Goal: Information Seeking & Learning: Find contact information

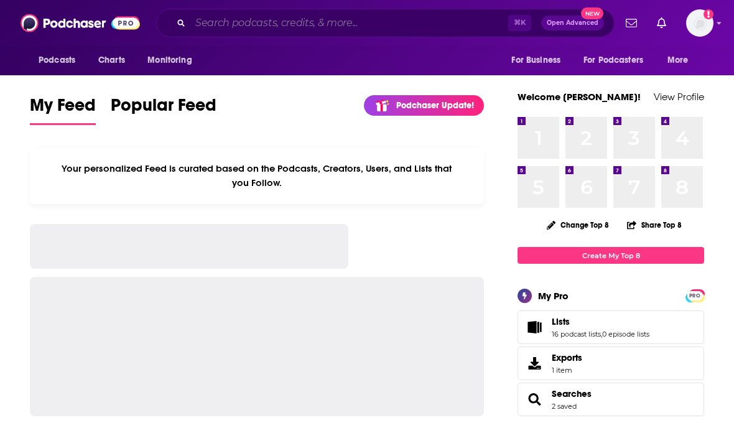
click at [460, 31] on input "Search podcasts, credits, & more..." at bounding box center [349, 23] width 318 height 20
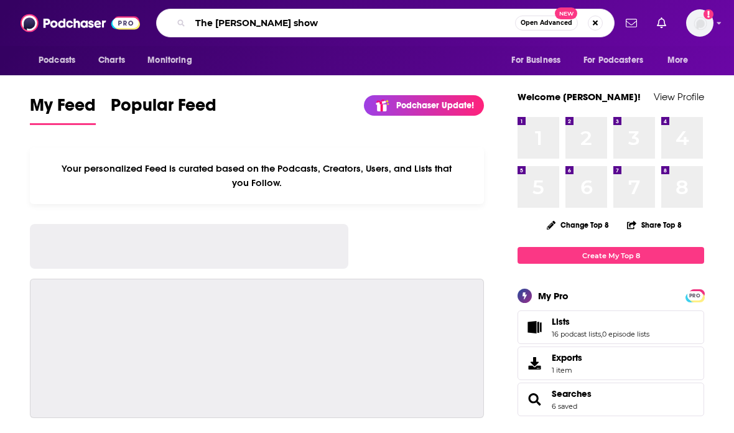
type input "The [PERSON_NAME] show"
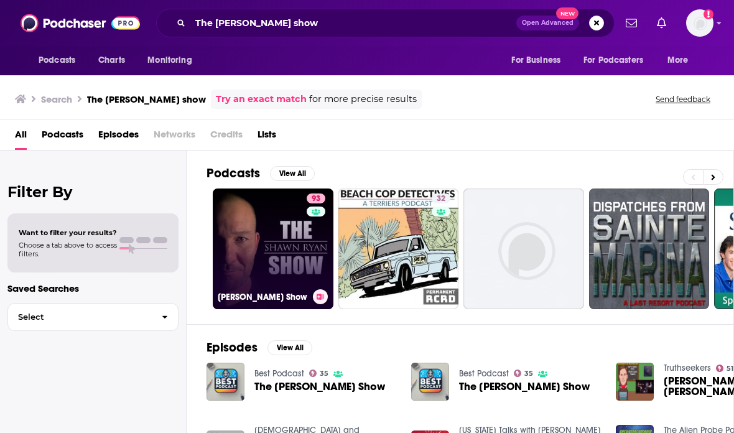
click at [241, 251] on link "93 [PERSON_NAME] Show" at bounding box center [273, 248] width 121 height 121
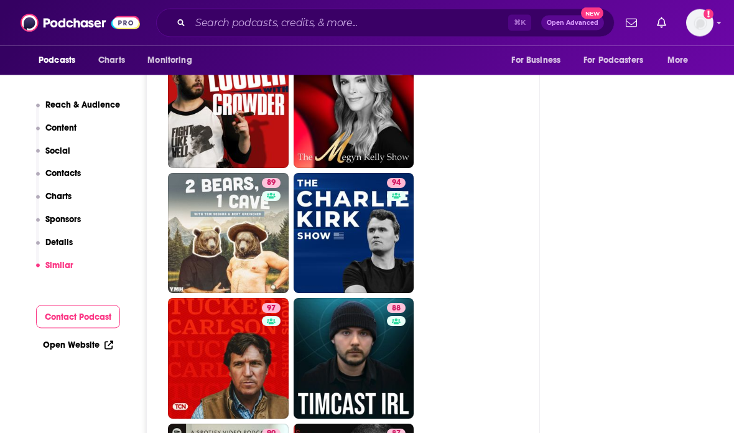
scroll to position [3372, 0]
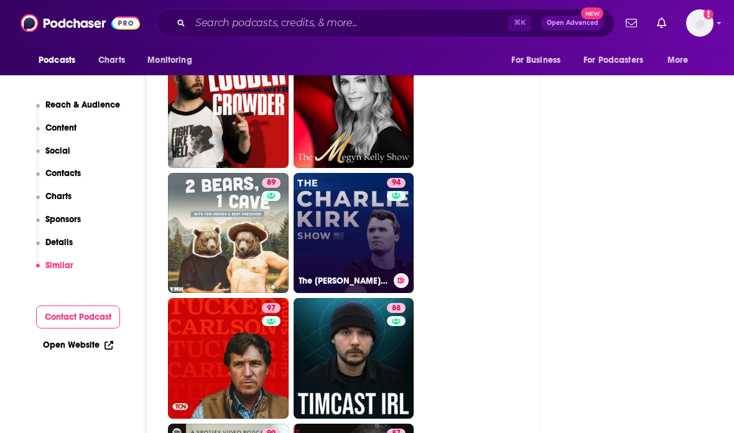
click at [384, 190] on link "94 The [PERSON_NAME] Show" at bounding box center [354, 233] width 121 height 121
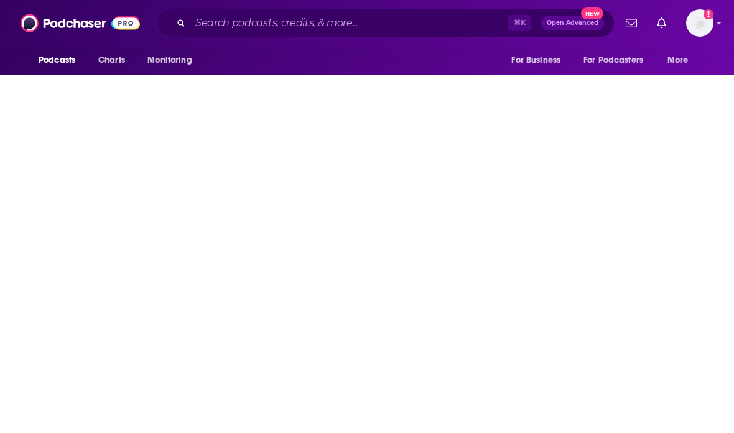
type input "[URL][DOMAIN_NAME][PERSON_NAME]"
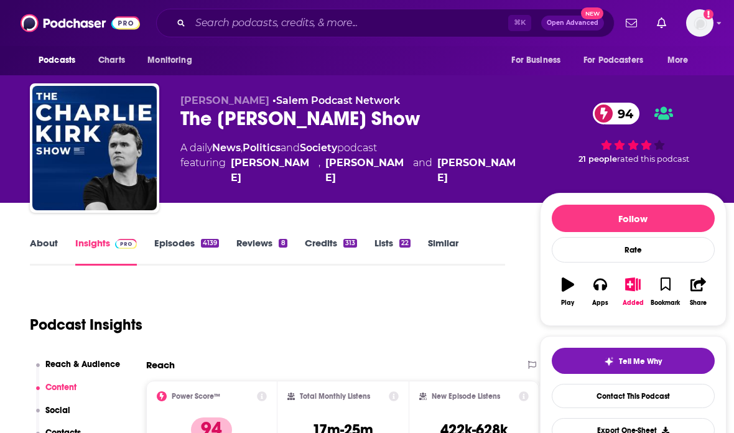
click at [193, 253] on link "Episodes 4139" at bounding box center [186, 251] width 65 height 29
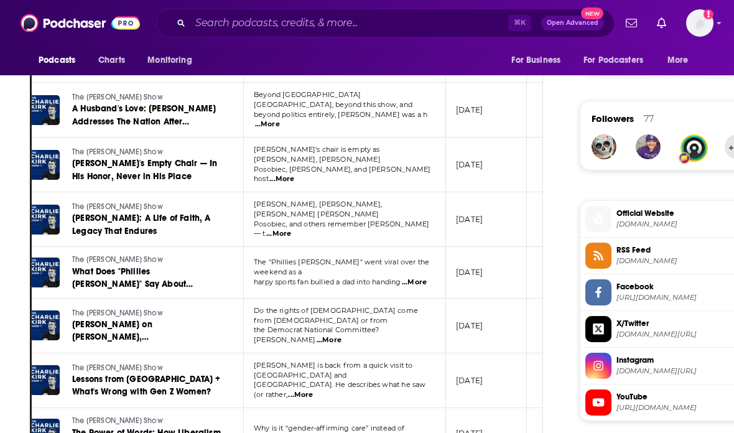
scroll to position [855, 0]
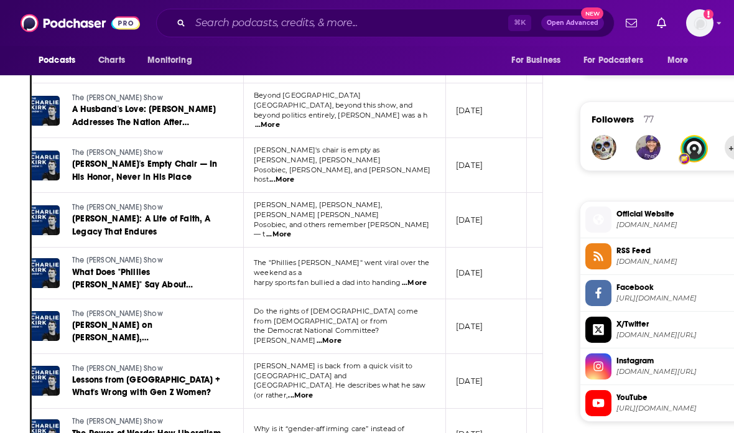
click at [313, 391] on span "...More" at bounding box center [300, 396] width 25 height 10
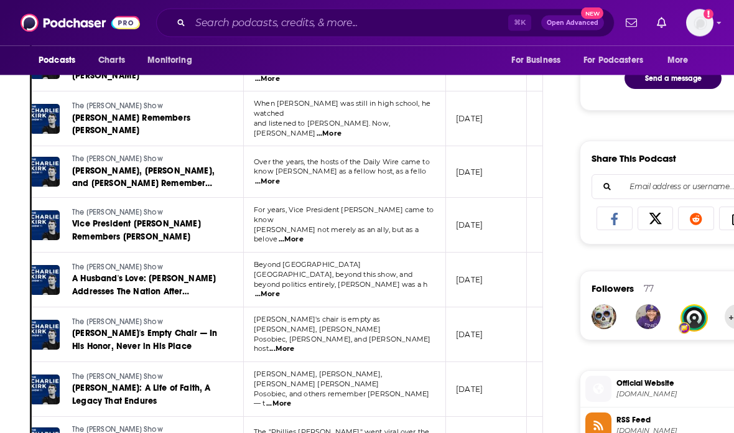
scroll to position [672, 0]
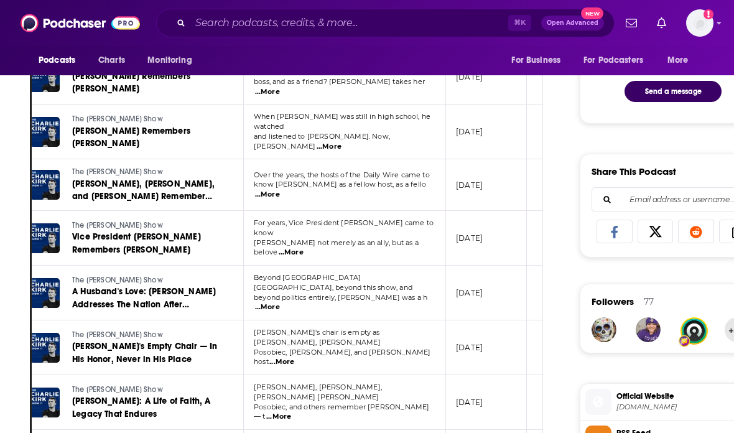
click at [294, 357] on span "...More" at bounding box center [281, 362] width 25 height 10
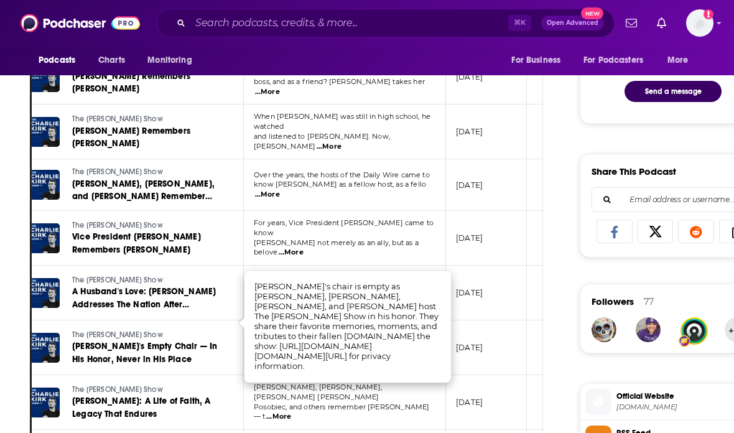
click at [537, 279] on span "463k-688k" at bounding box center [564, 292] width 54 height 39
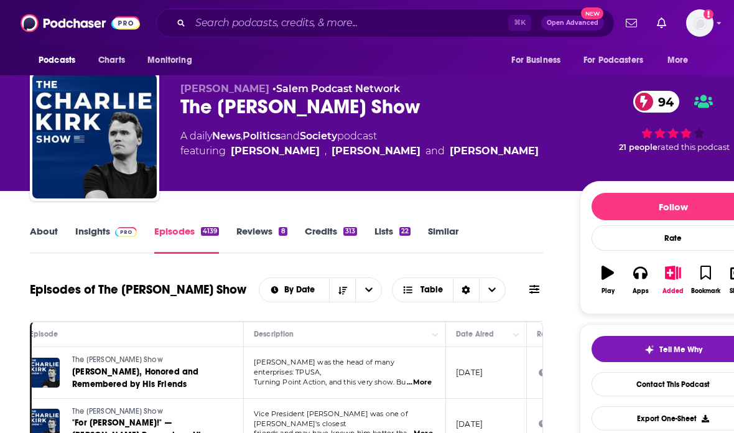
scroll to position [0, 0]
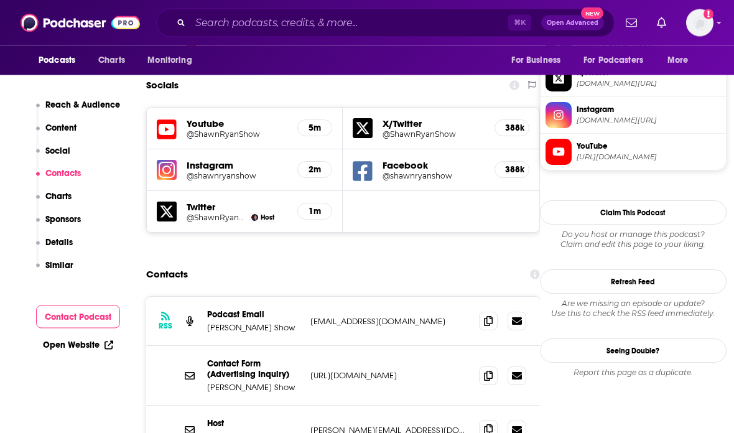
scroll to position [1106, 0]
click at [488, 424] on icon at bounding box center [488, 429] width 9 height 10
click at [466, 425] on p "[PERSON_NAME][EMAIL_ADDRESS][DOMAIN_NAME]" at bounding box center [389, 430] width 159 height 11
click at [487, 424] on icon at bounding box center [488, 429] width 9 height 10
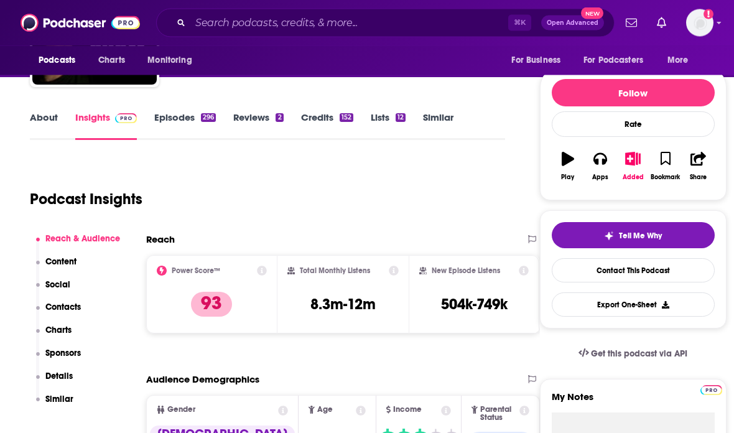
scroll to position [0, 0]
